Goal: Transaction & Acquisition: Purchase product/service

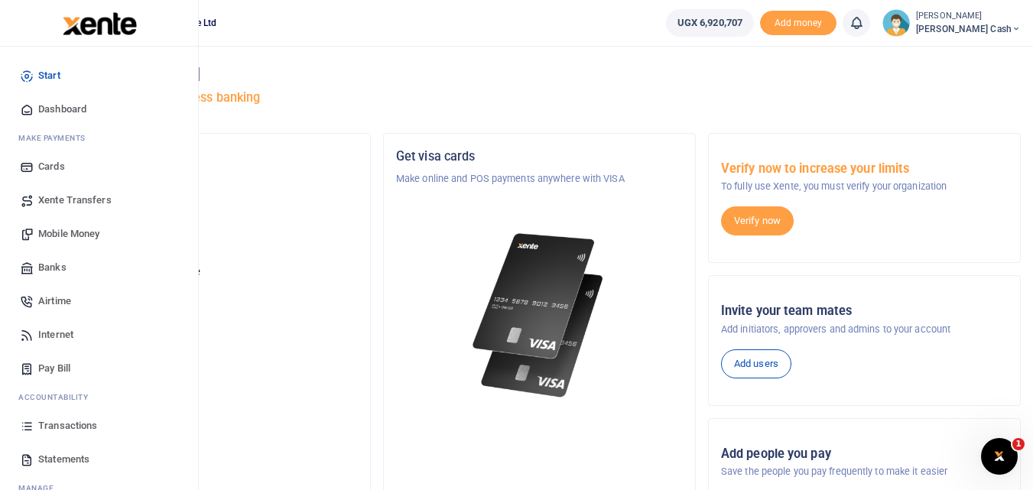
click at [52, 227] on span "Mobile Money" at bounding box center [68, 233] width 61 height 15
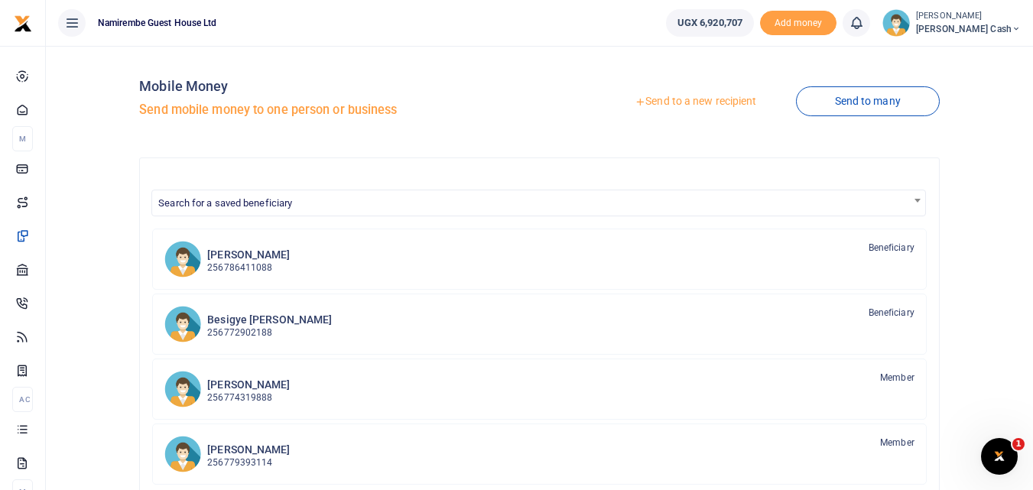
click at [683, 101] on link "Send to a new recipient" at bounding box center [696, 102] width 200 height 28
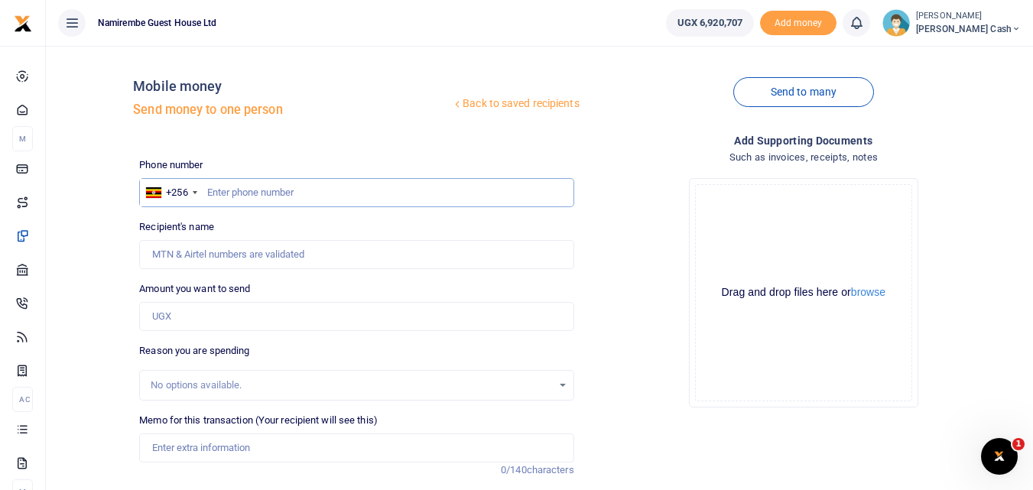
click at [232, 194] on input "text" at bounding box center [356, 192] width 434 height 29
click at [203, 185] on input "text" at bounding box center [356, 192] width 434 height 29
type input "0753318217"
type input "Henry Ssentamu"
type input "0753318217"
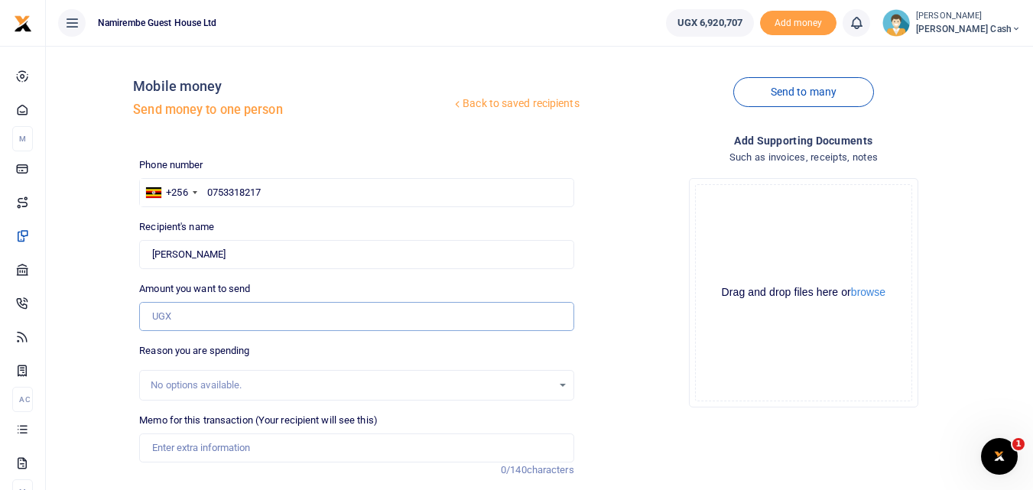
click at [156, 323] on input "Amount you want to send" at bounding box center [356, 316] width 434 height 29
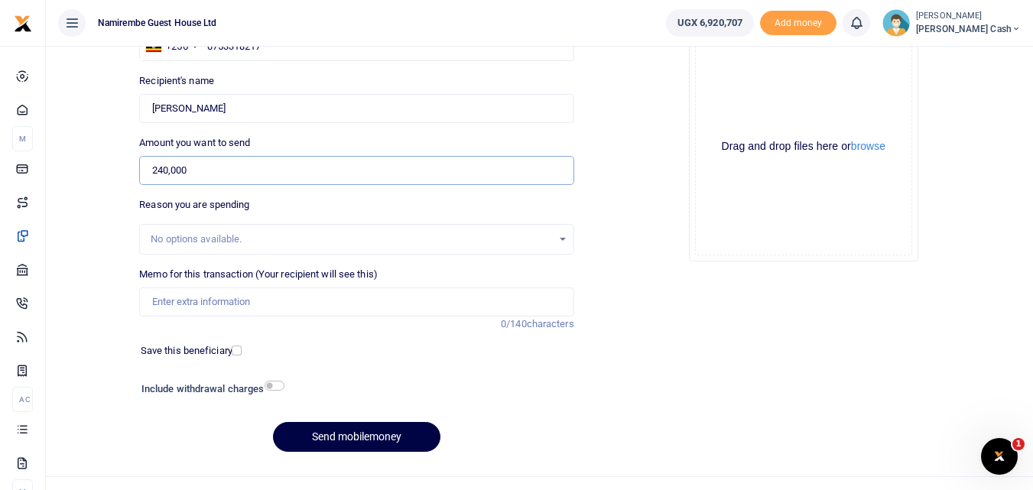
scroll to position [153, 0]
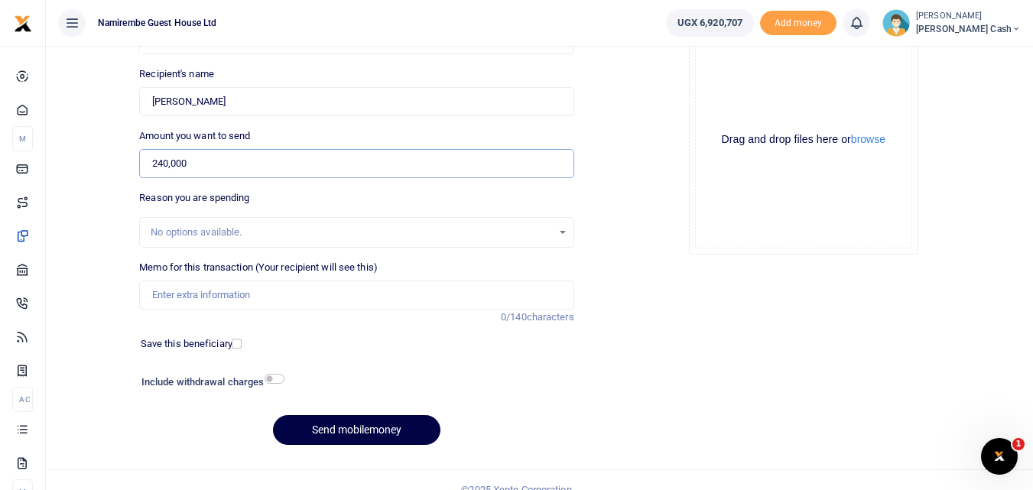
type input "240,000"
click at [168, 294] on input "Memo for this transaction (Your recipient will see this)" at bounding box center [356, 295] width 434 height 29
drag, startPoint x: 310, startPoint y: 294, endPoint x: 312, endPoint y: 304, distance: 9.3
click at [311, 296] on input "Being payment for transport hire for" at bounding box center [356, 295] width 434 height 29
click at [320, 298] on input "Being payment for transport hire for" at bounding box center [356, 295] width 434 height 29
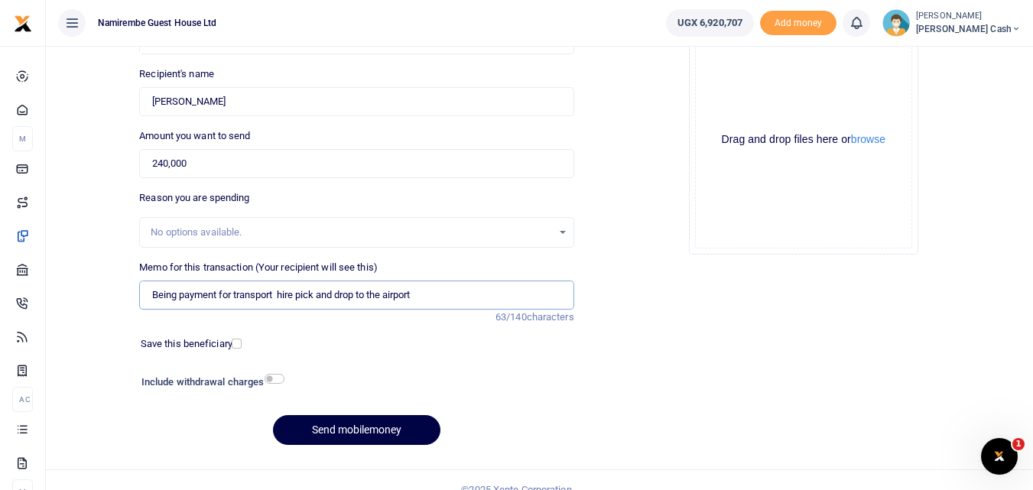
type input "Being payment for transport hire pick and drop to the airport"
click at [278, 377] on input "checkbox" at bounding box center [275, 379] width 20 height 10
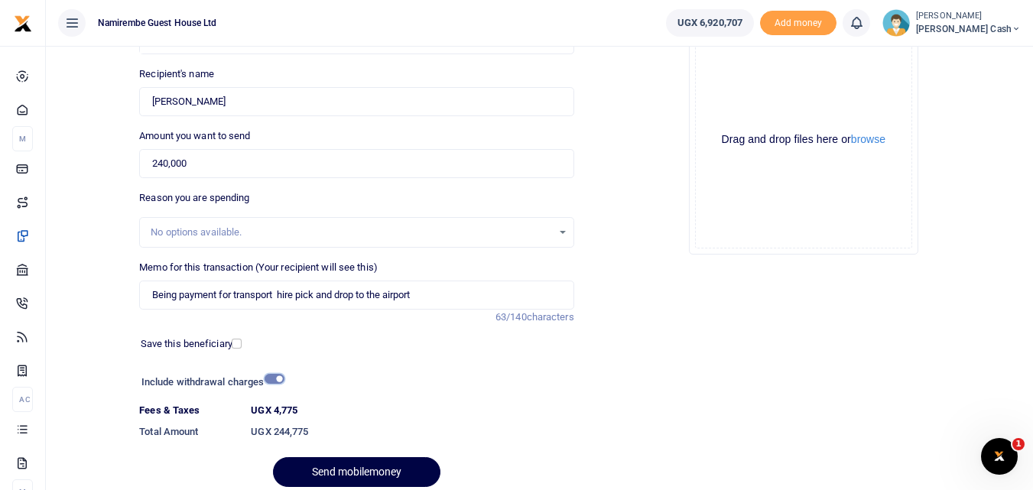
click at [270, 378] on input "checkbox" at bounding box center [275, 379] width 20 height 10
checkbox input "false"
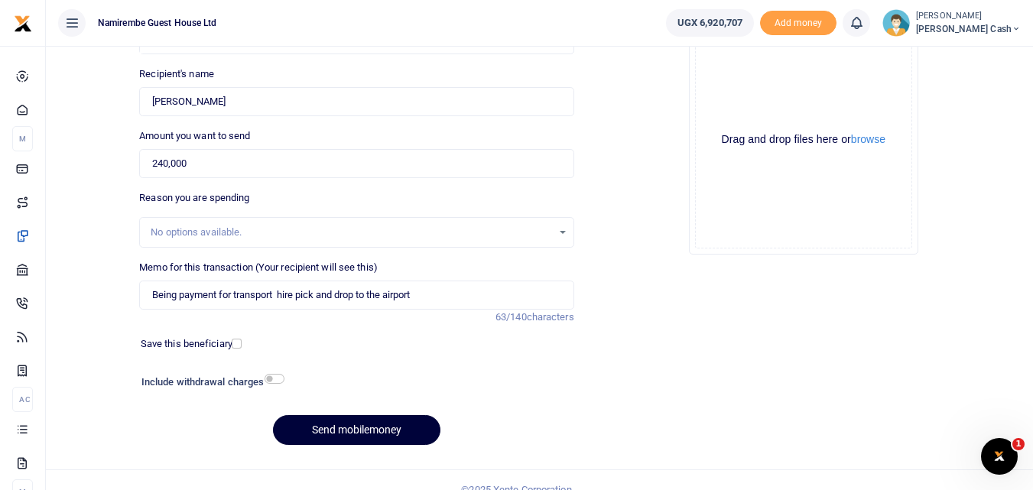
click at [371, 429] on button "Send mobilemoney" at bounding box center [356, 430] width 167 height 30
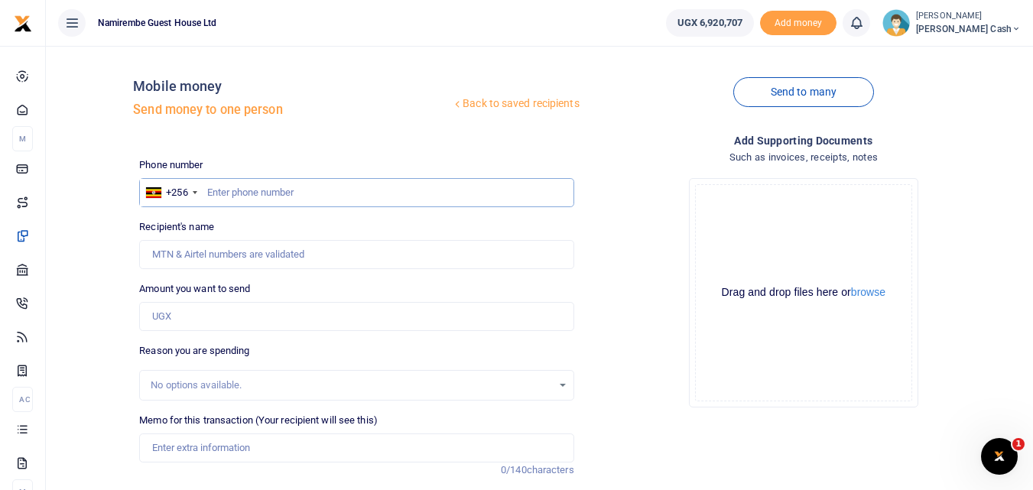
click at [230, 194] on input "text" at bounding box center [356, 192] width 434 height 29
type input "0705803142"
type input "Barbara Nakyanzi"
type input "0705803142"
click at [167, 320] on input "Amount you want to send" at bounding box center [356, 316] width 434 height 29
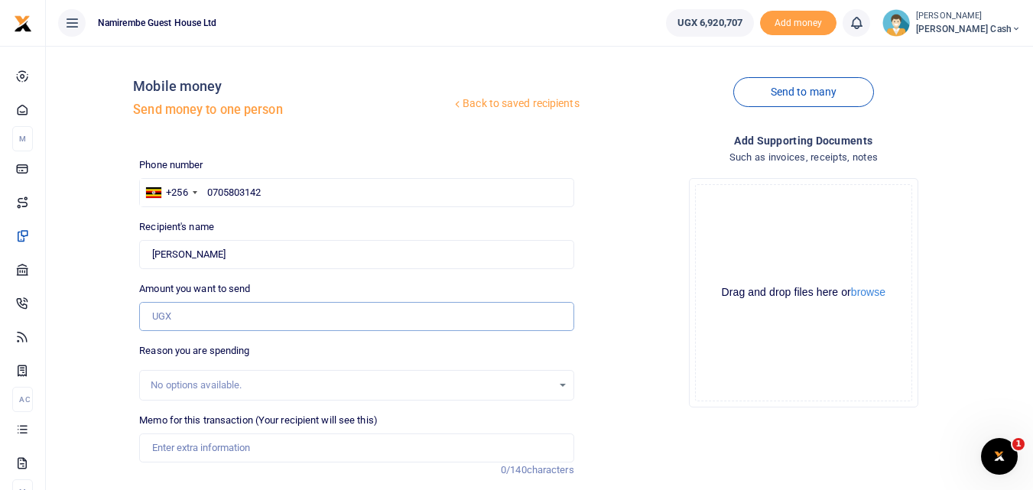
type input "p"
type input "0"
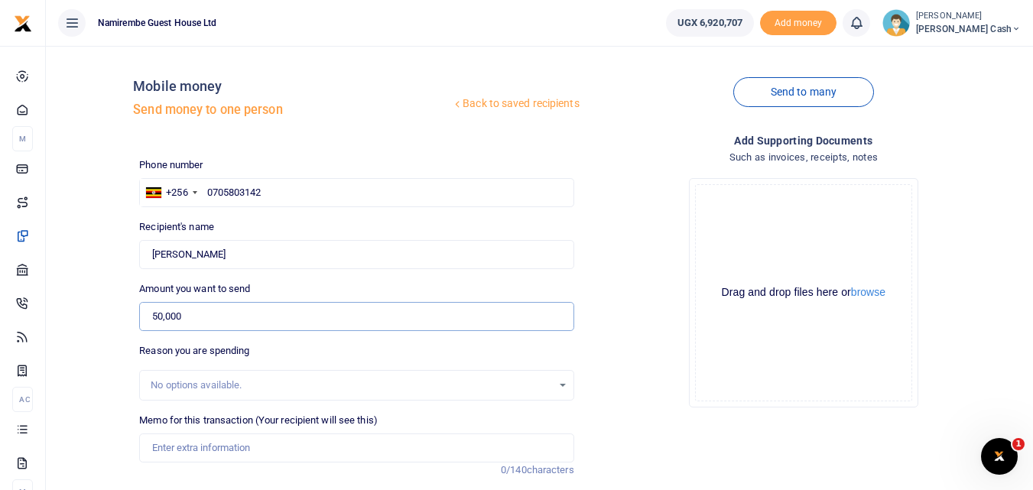
type input "50,000"
click at [164, 447] on input "Memo for this transaction (Your recipient will see this)" at bounding box center [356, 448] width 434 height 29
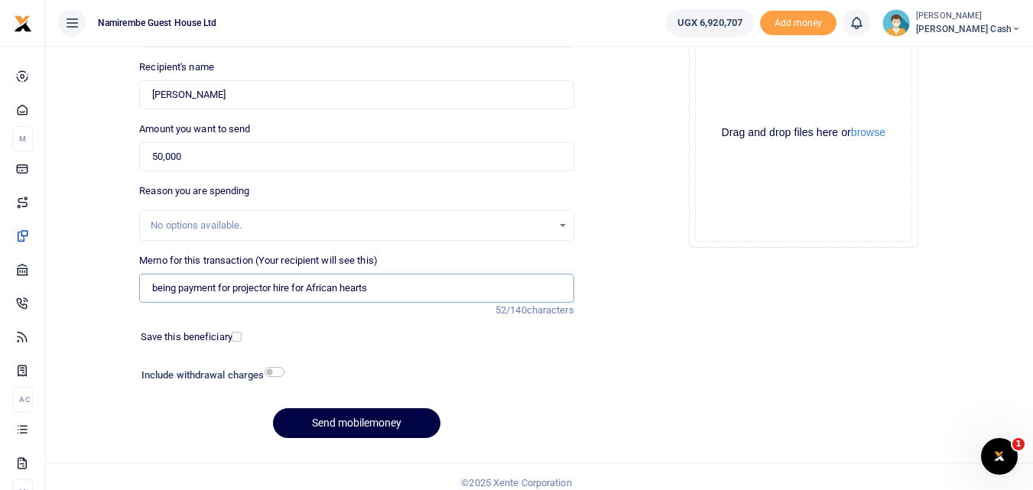
scroll to position [172, 0]
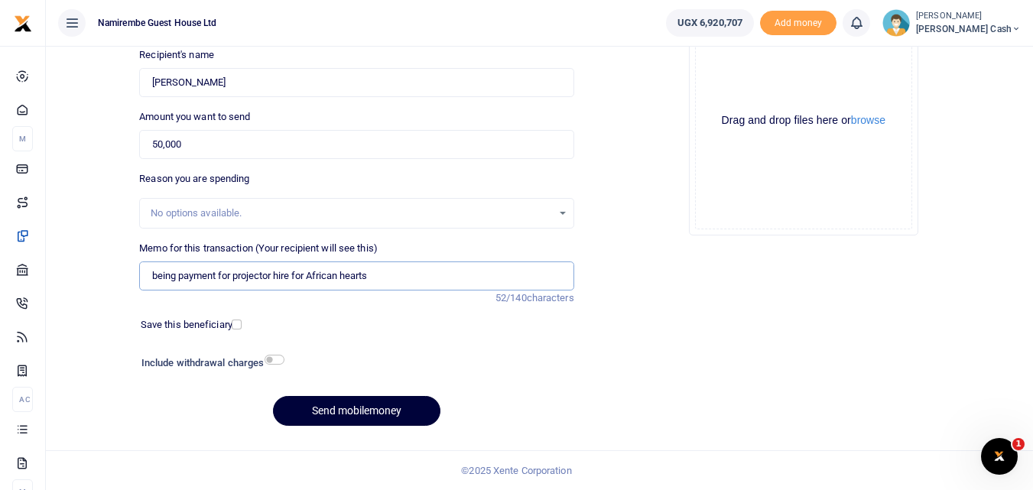
type input "being payment for projector hire for African hearts"
click at [372, 408] on button "Send mobilemoney" at bounding box center [356, 411] width 167 height 30
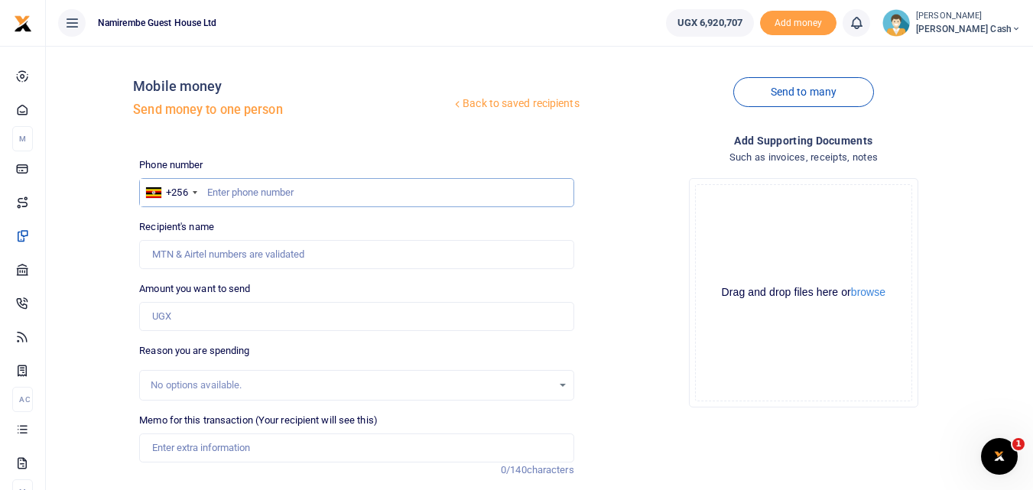
click at [230, 193] on input "text" at bounding box center [356, 192] width 434 height 29
type input "0784770741"
type input "Gorreti Mary Negohe"
type input "0784770741"
click at [161, 323] on input "Amount you want to send" at bounding box center [356, 316] width 434 height 29
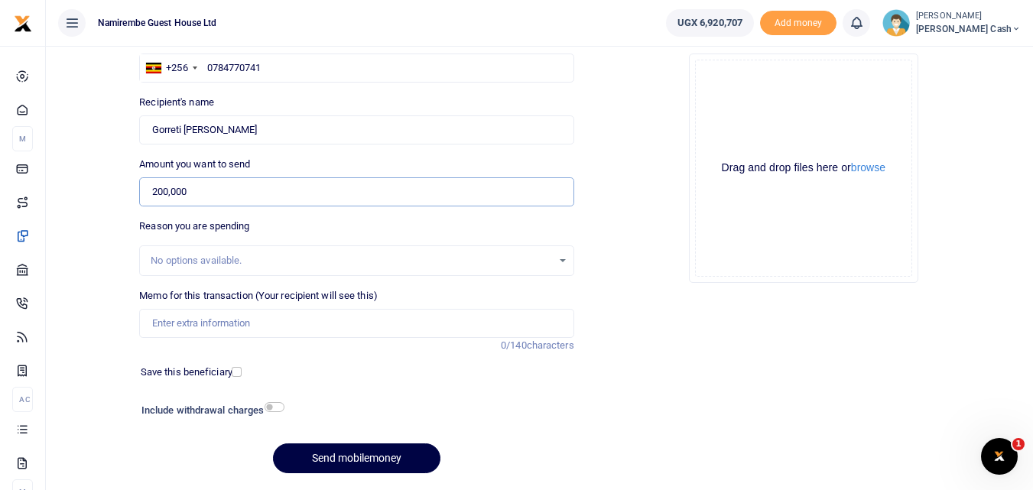
scroll to position [153, 0]
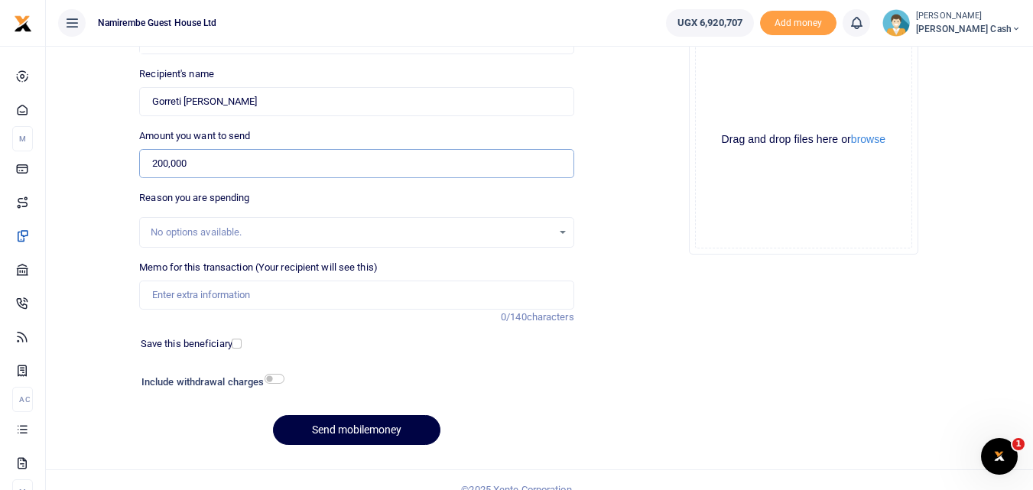
type input "200,000"
click at [165, 291] on input "Memo for this transaction (Your recipient will see this)" at bounding box center [356, 295] width 434 height 29
click at [339, 297] on input "being payment for bidding fees all saints sos children village and living water" at bounding box center [356, 295] width 434 height 29
type input "being payment for bidding fees all saints Sos children village and living water"
click at [281, 377] on input "checkbox" at bounding box center [275, 379] width 20 height 10
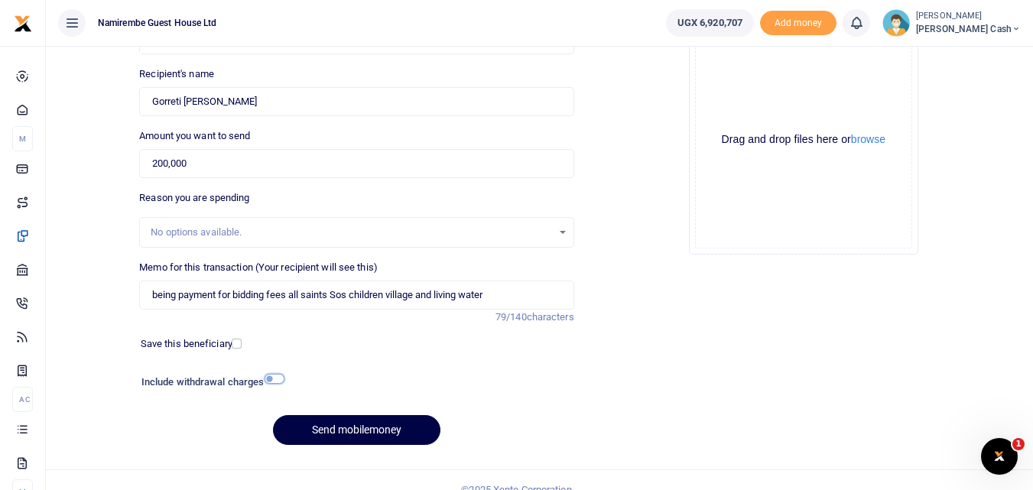
checkbox input "true"
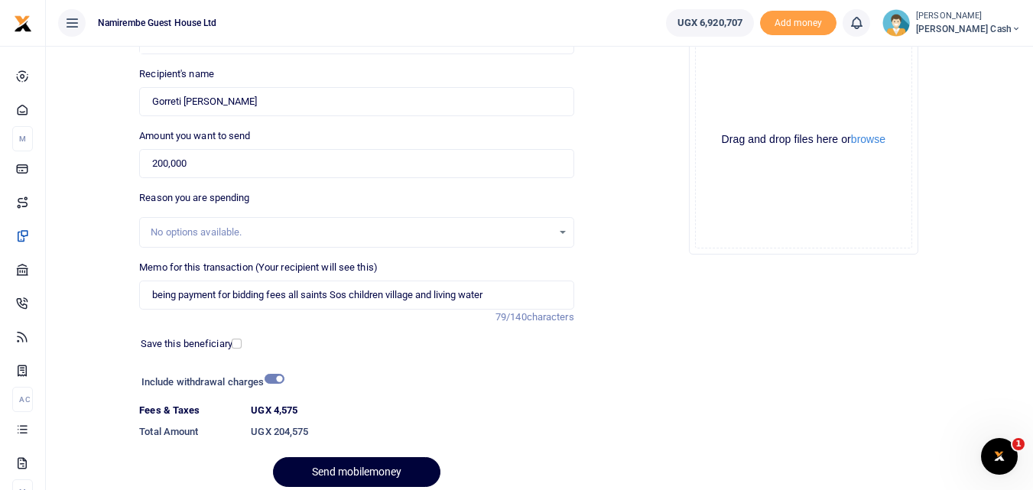
click at [357, 464] on button "Send mobilemoney" at bounding box center [356, 472] width 167 height 30
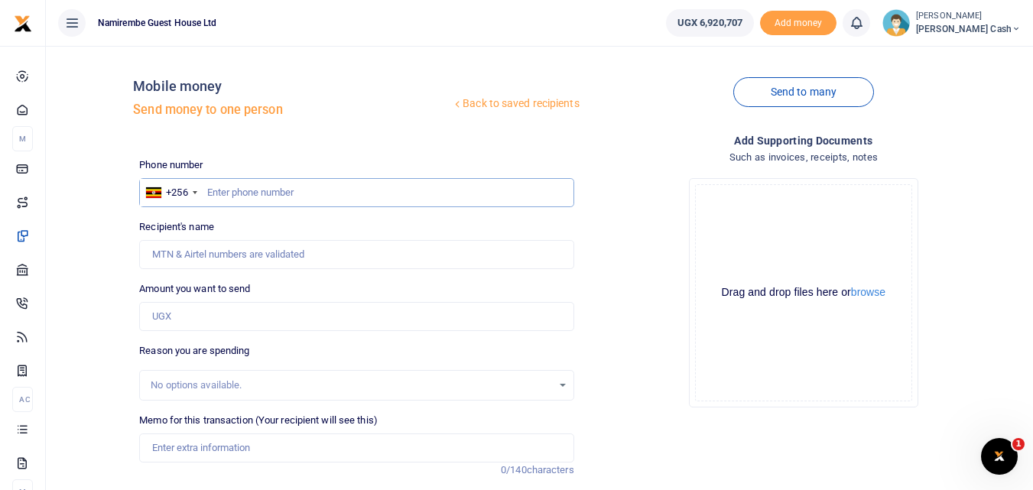
click at [232, 189] on input "text" at bounding box center [356, 192] width 434 height 29
